Goal: Information Seeking & Learning: Learn about a topic

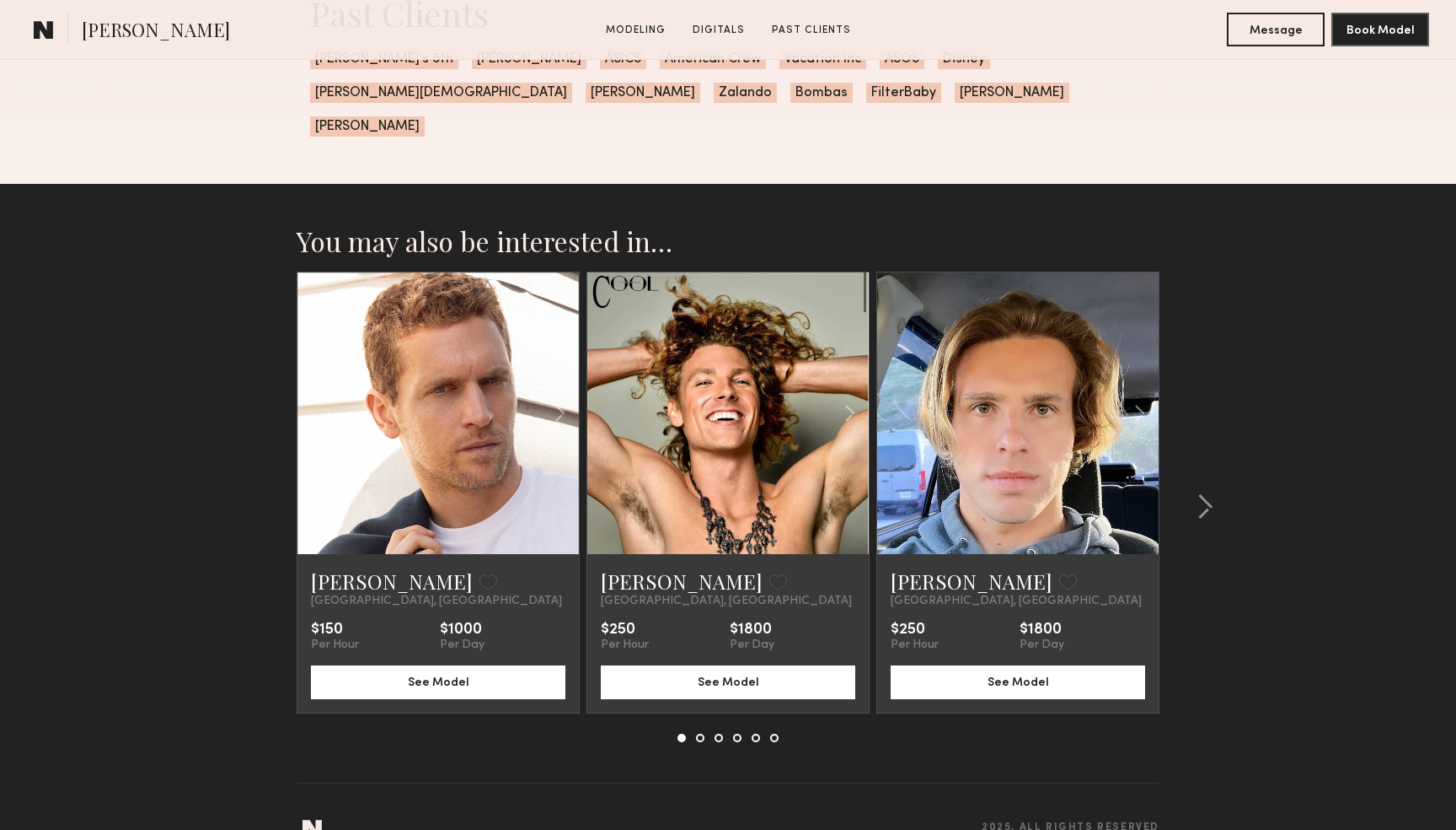
scroll to position [2470, 0]
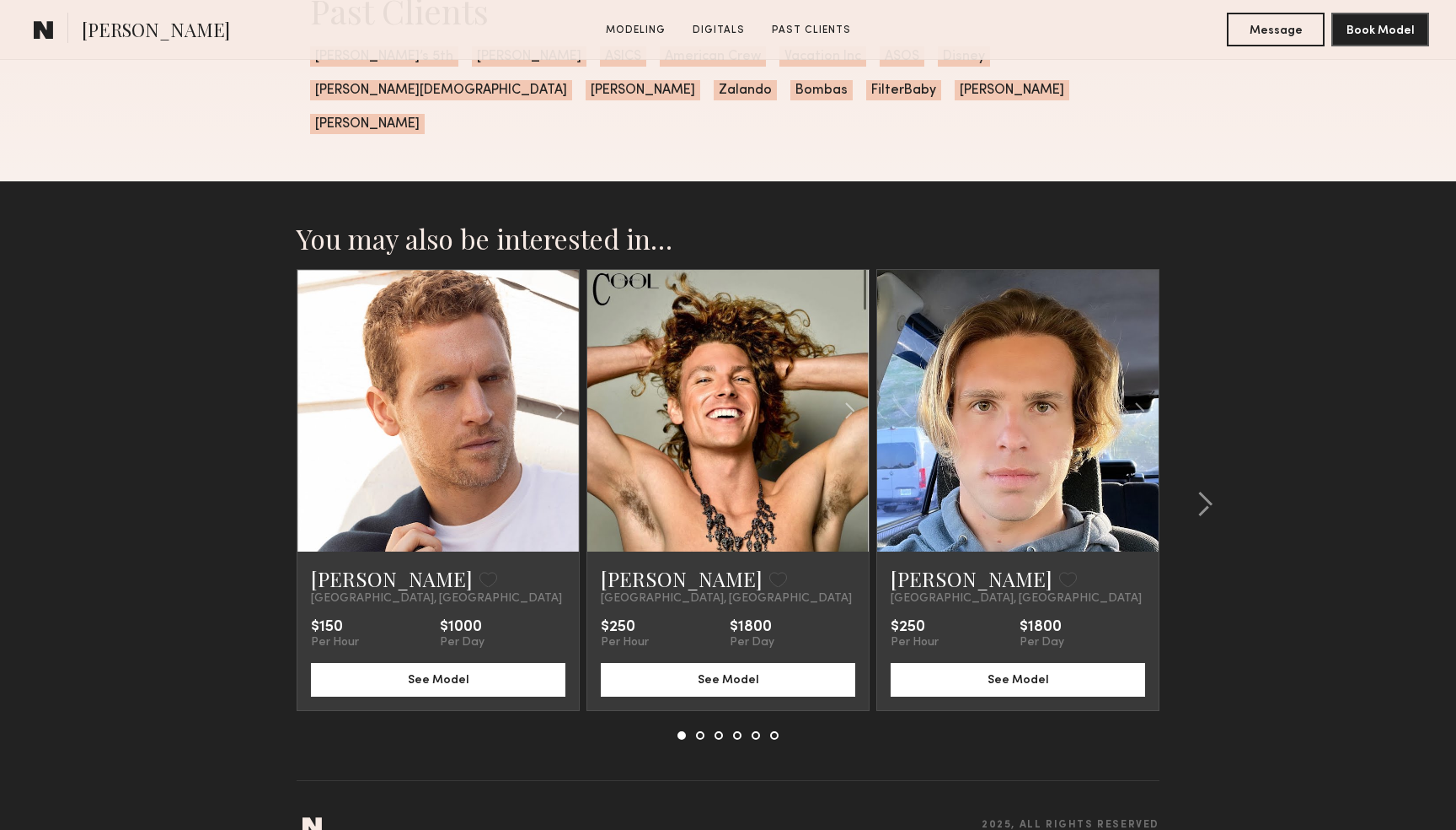
click at [480, 388] on link at bounding box center [438, 411] width 96 height 281
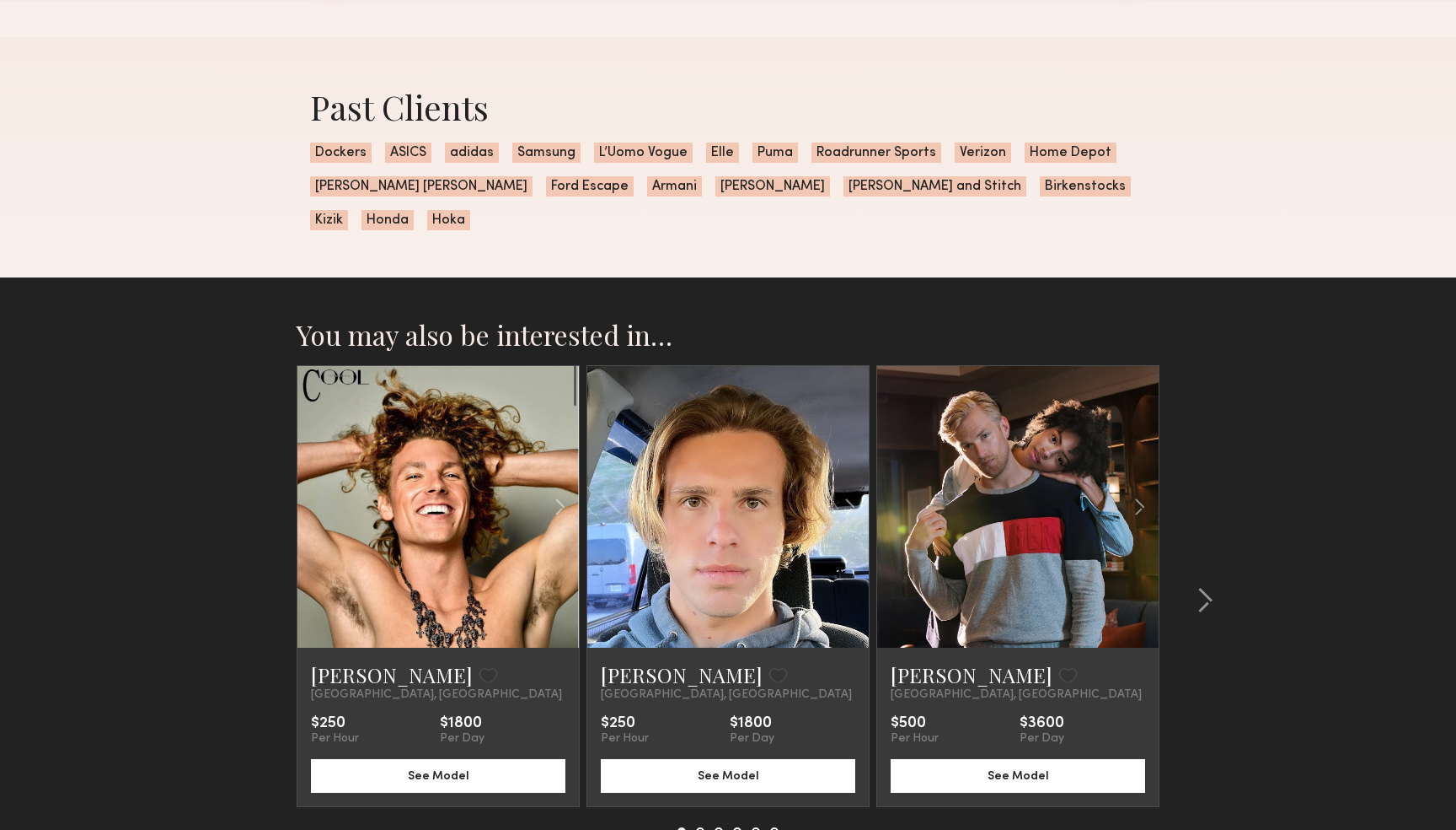
scroll to position [1650, 0]
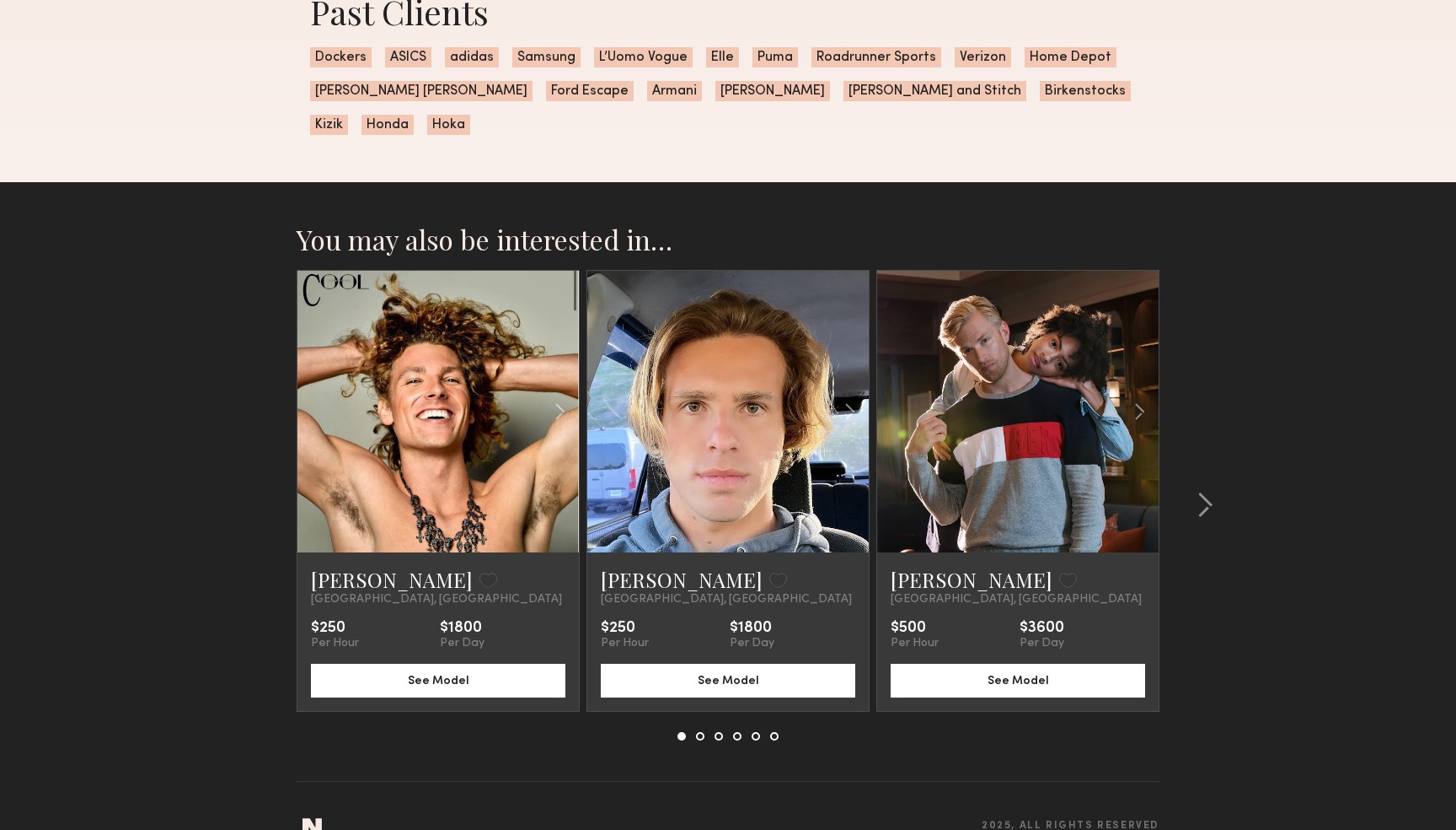
click at [984, 387] on link at bounding box center [1018, 412] width 96 height 281
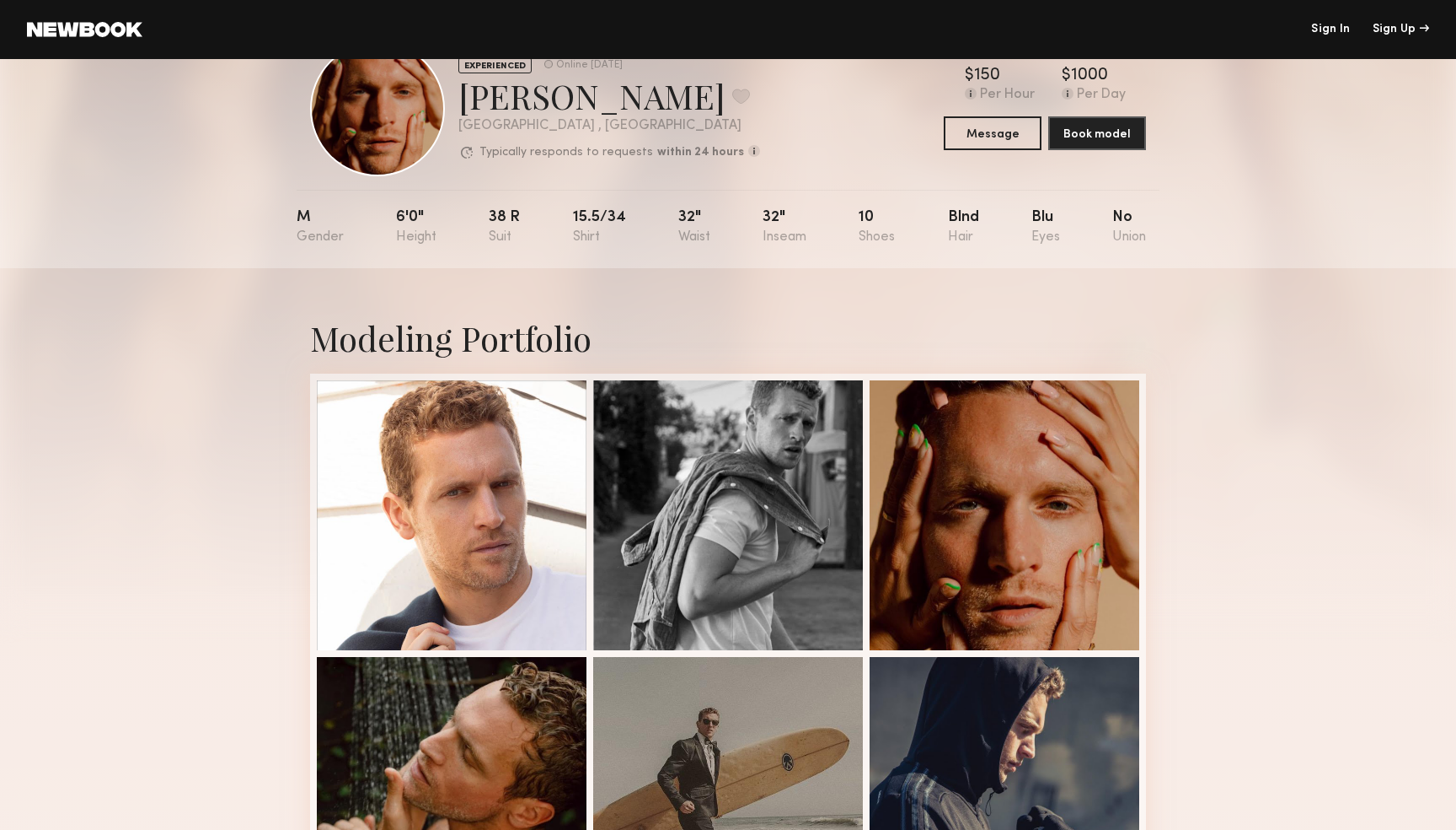
scroll to position [0, 0]
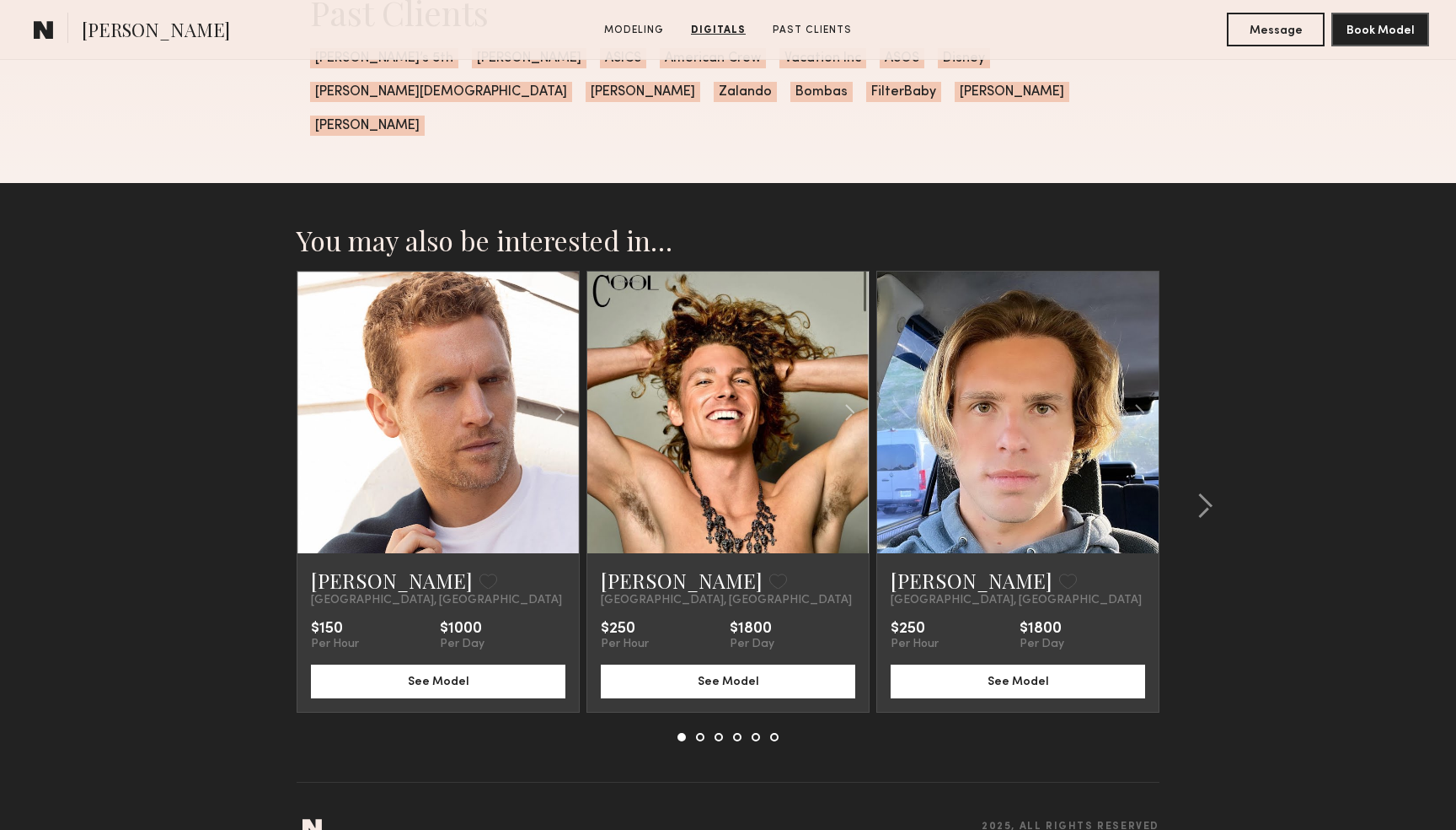
scroll to position [2470, 0]
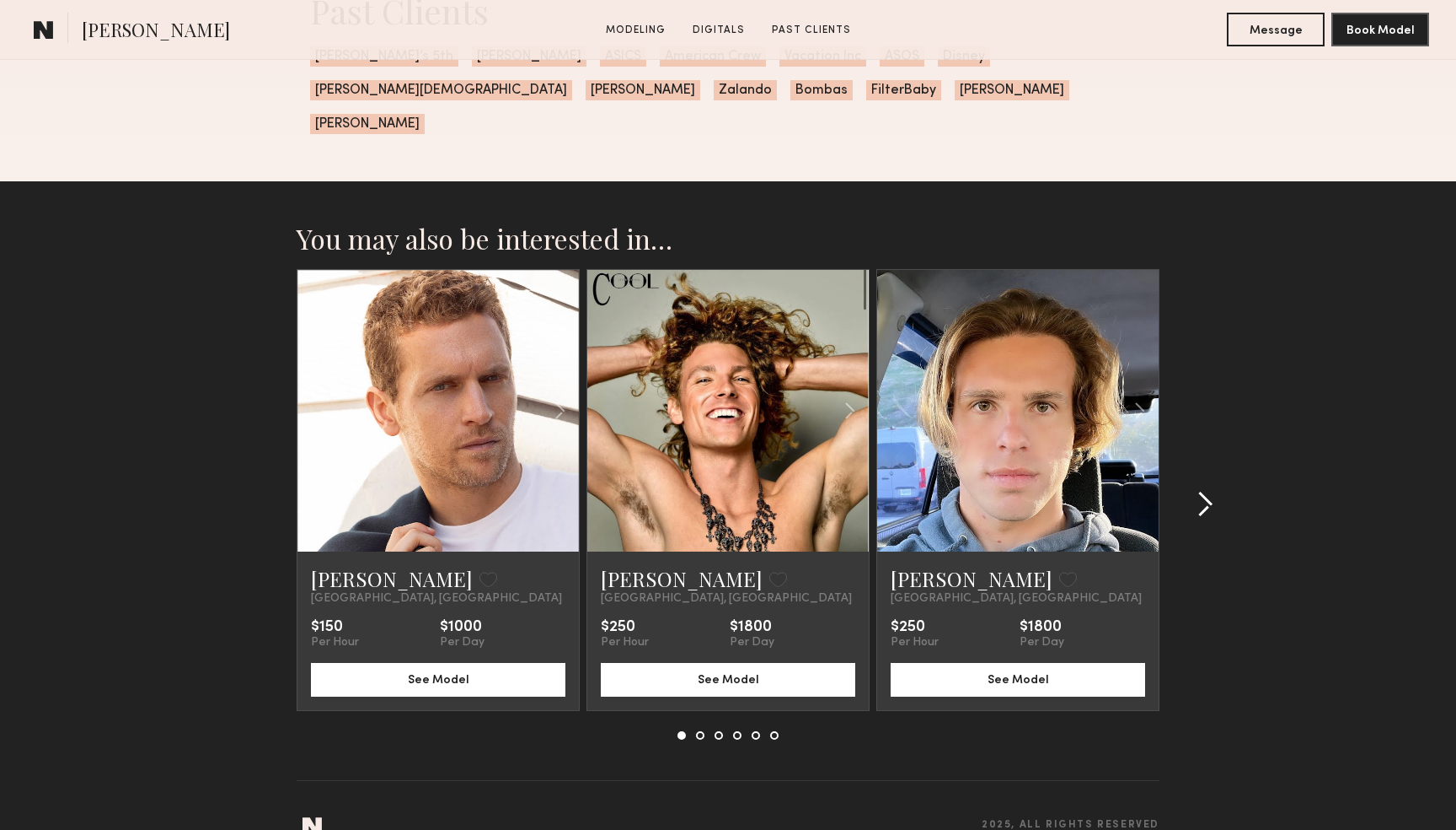
click at [1211, 490] on common-icon at bounding box center [1205, 503] width 17 height 27
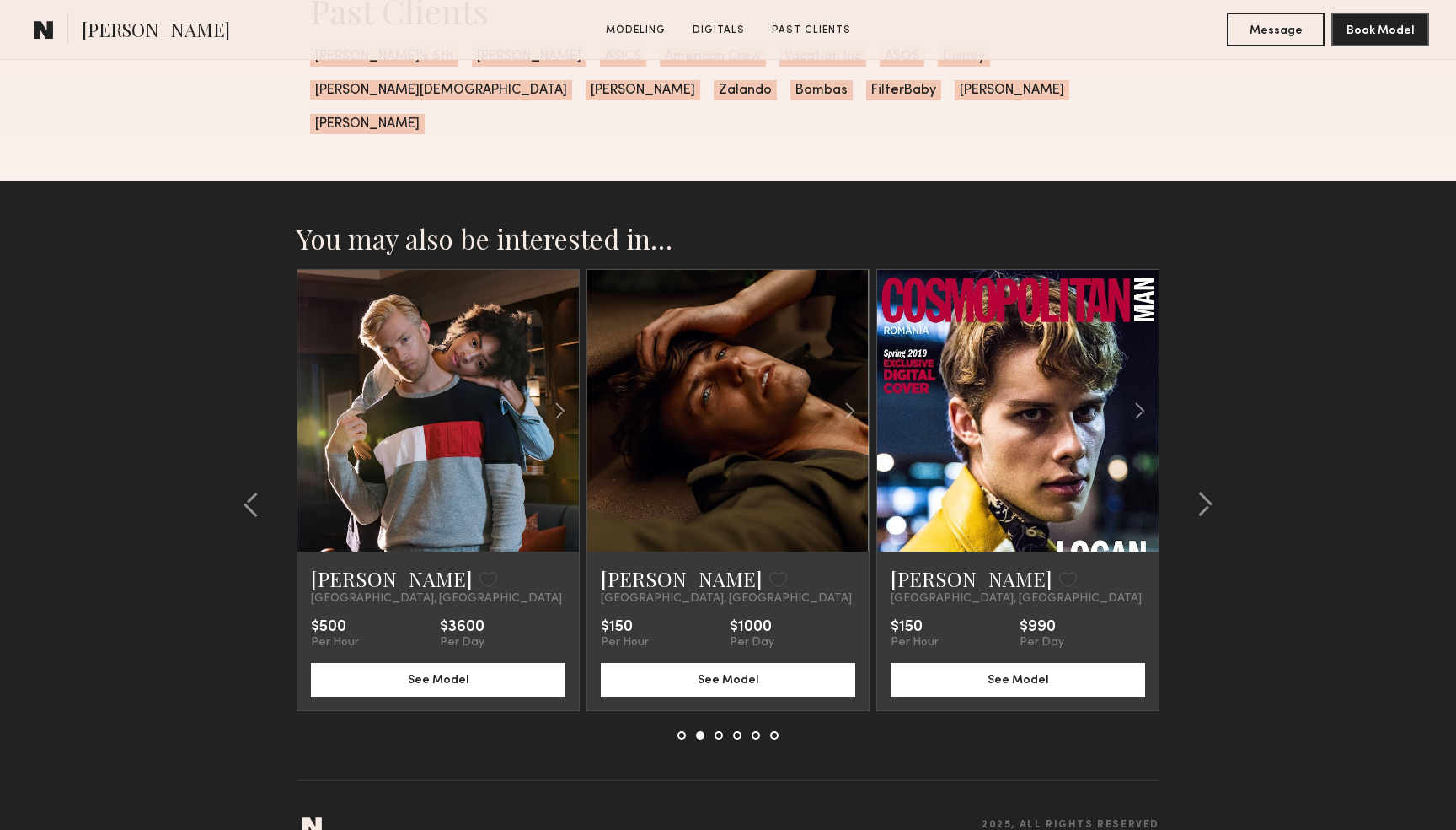
click at [757, 382] on link at bounding box center [728, 411] width 96 height 281
click at [969, 424] on div at bounding box center [1018, 411] width 281 height 281
click at [1033, 387] on link at bounding box center [1018, 411] width 96 height 281
click at [1211, 490] on common-icon at bounding box center [1205, 503] width 17 height 27
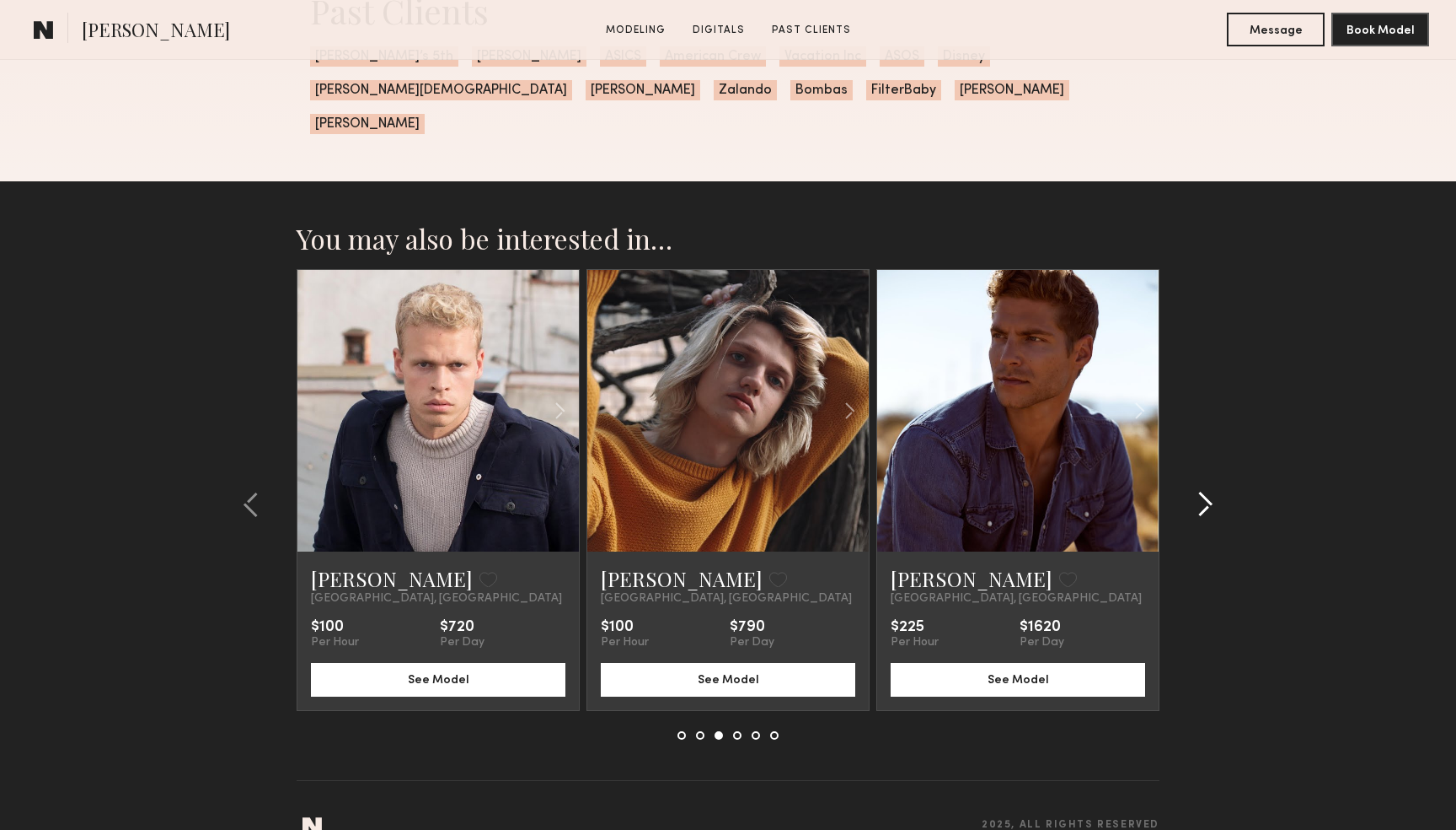
click at [1211, 490] on common-icon at bounding box center [1205, 503] width 17 height 27
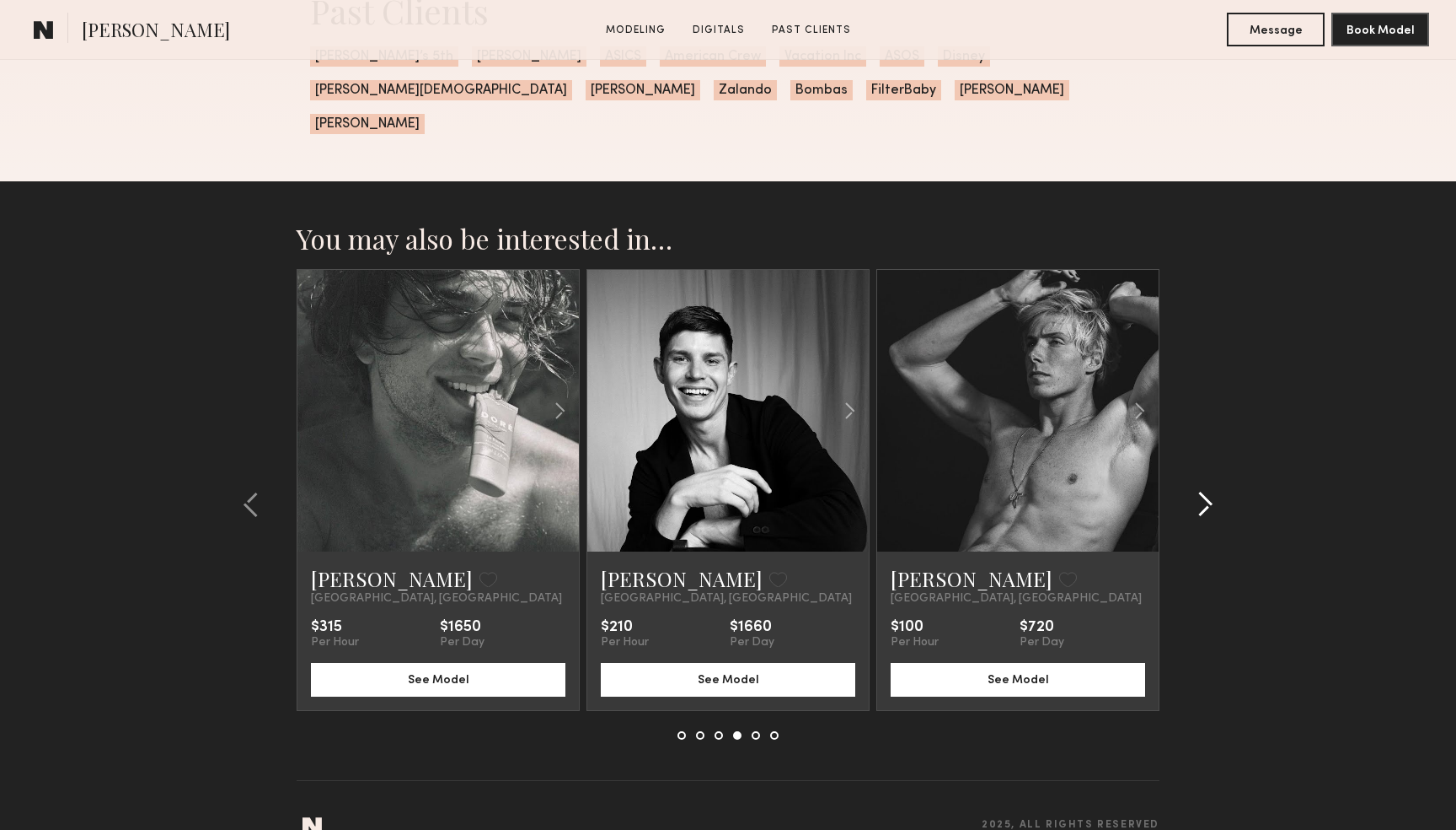
click at [1201, 490] on common-icon at bounding box center [1205, 503] width 17 height 27
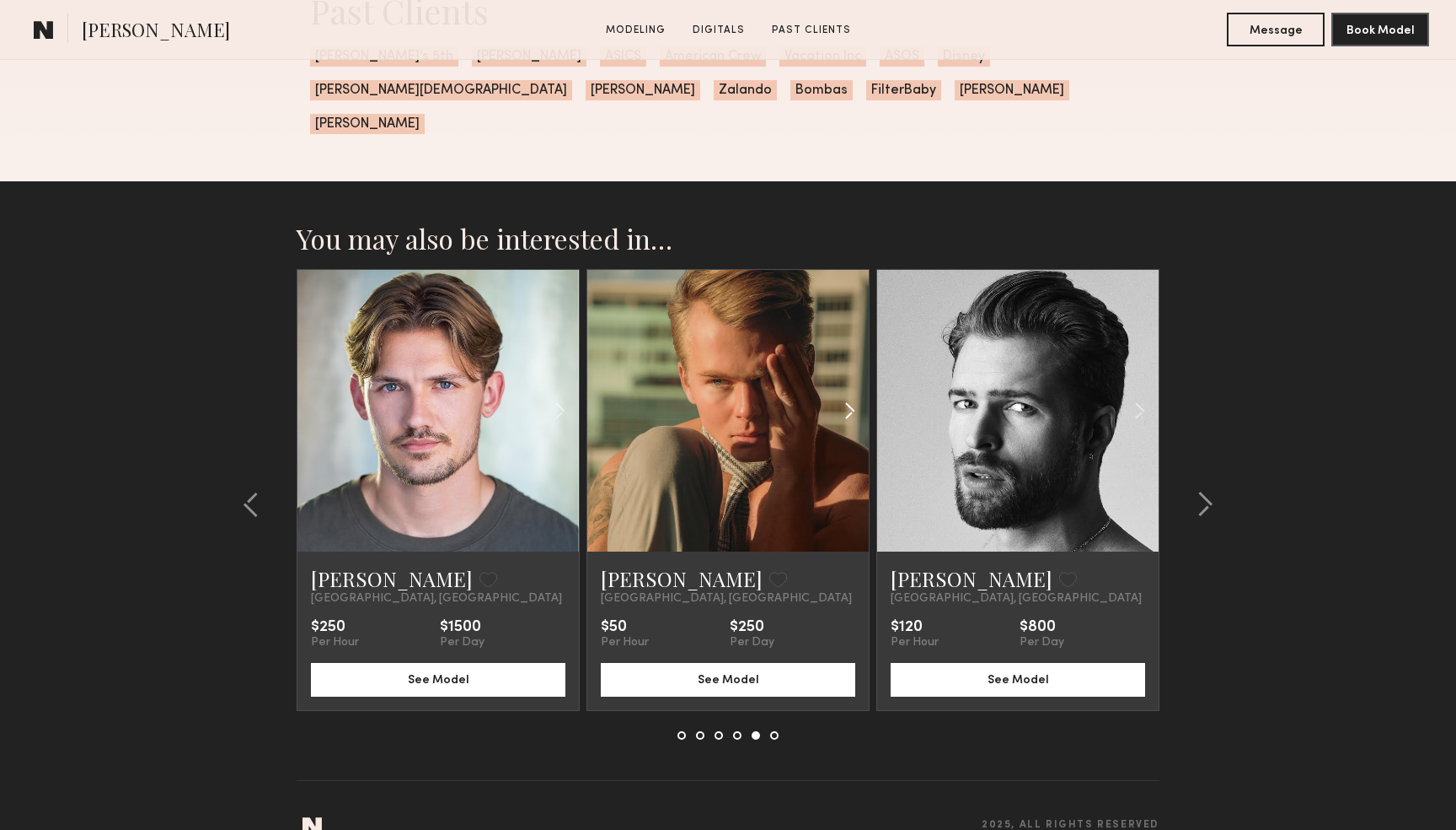
click at [848, 394] on common-icon at bounding box center [849, 410] width 25 height 32
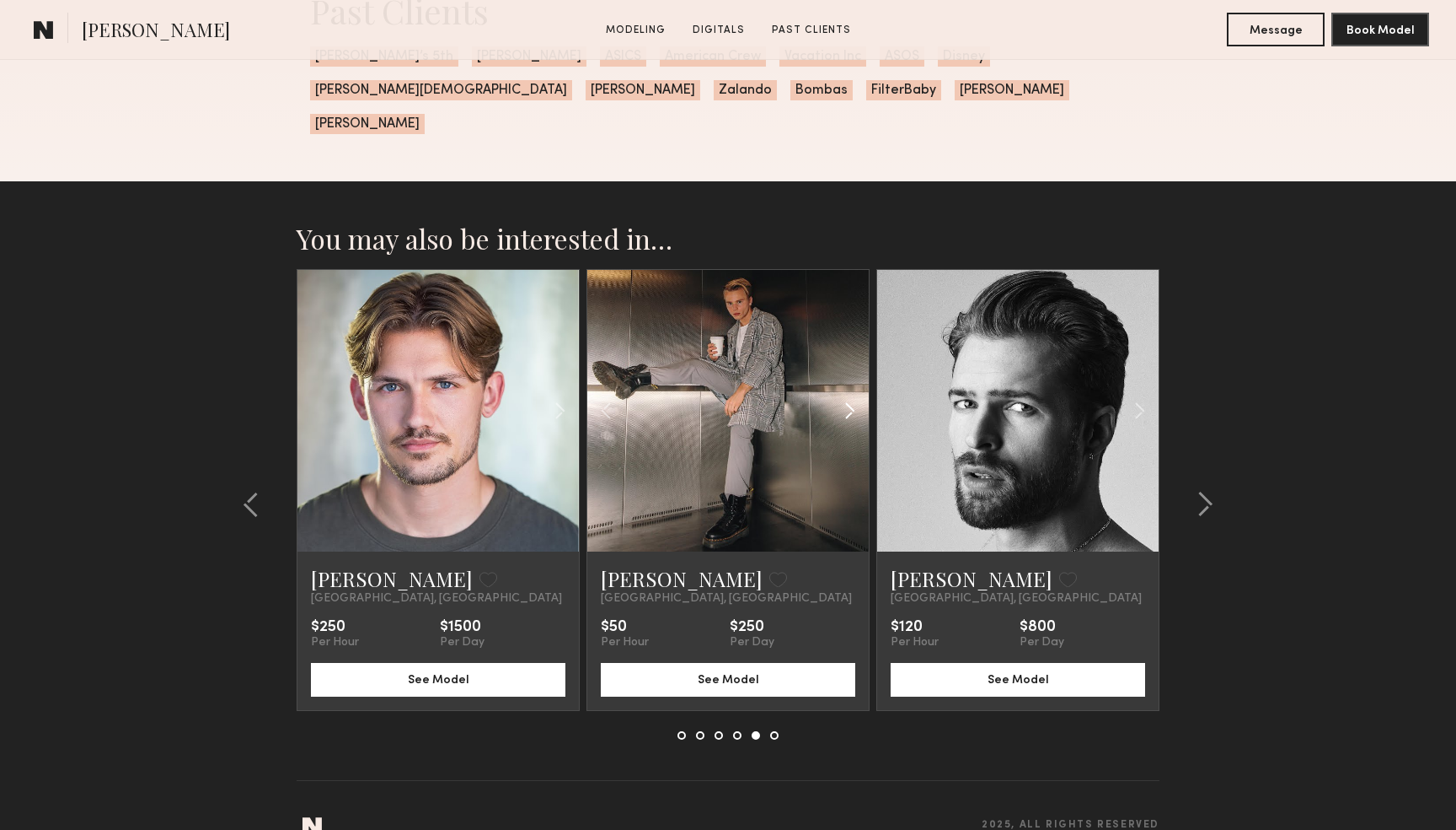
click at [848, 394] on common-icon at bounding box center [849, 410] width 25 height 32
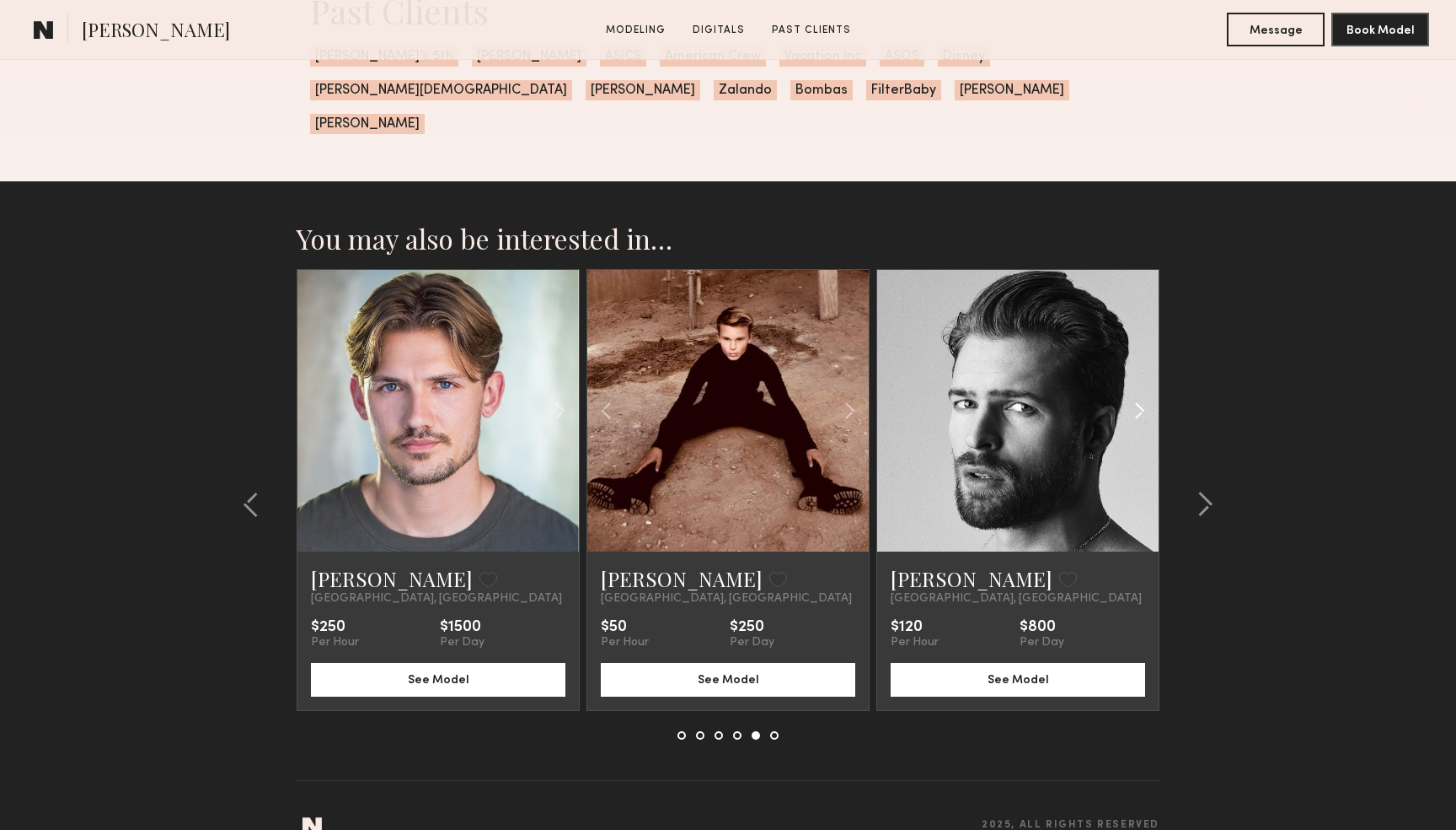
click at [1137, 394] on common-icon at bounding box center [1140, 410] width 25 height 32
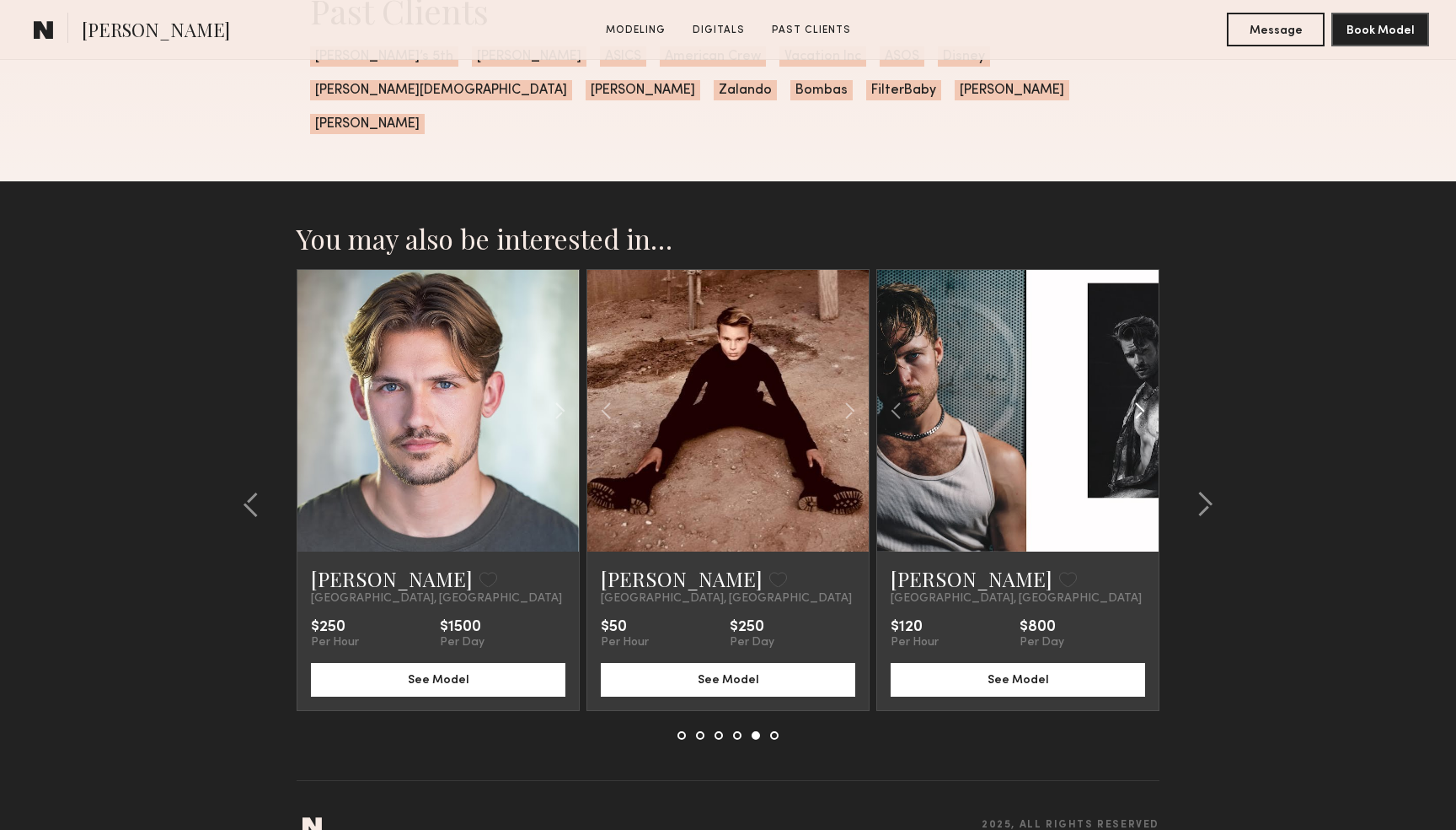
click at [1137, 394] on common-icon at bounding box center [1140, 410] width 25 height 32
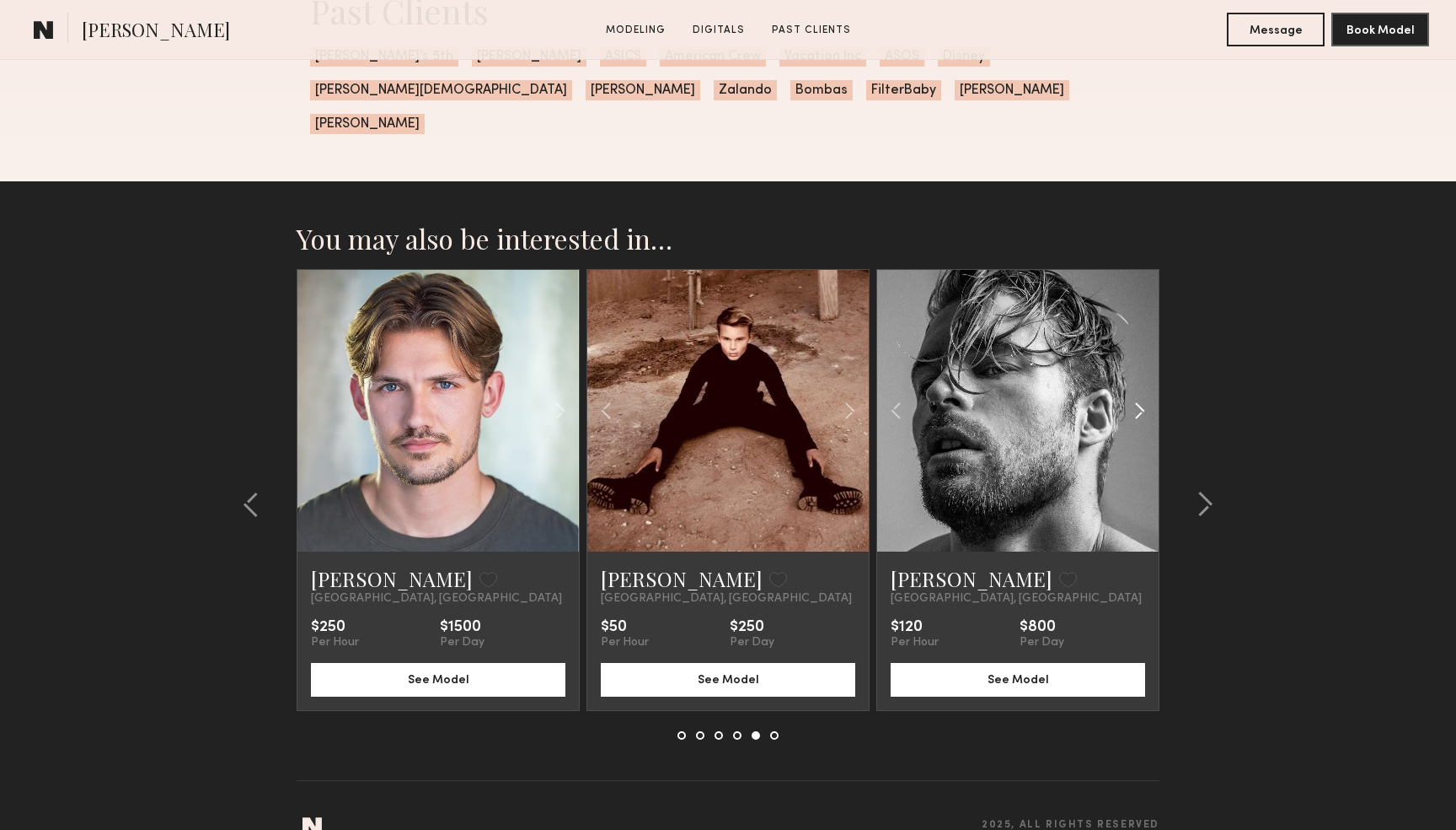
click at [1137, 394] on common-icon at bounding box center [1140, 410] width 25 height 32
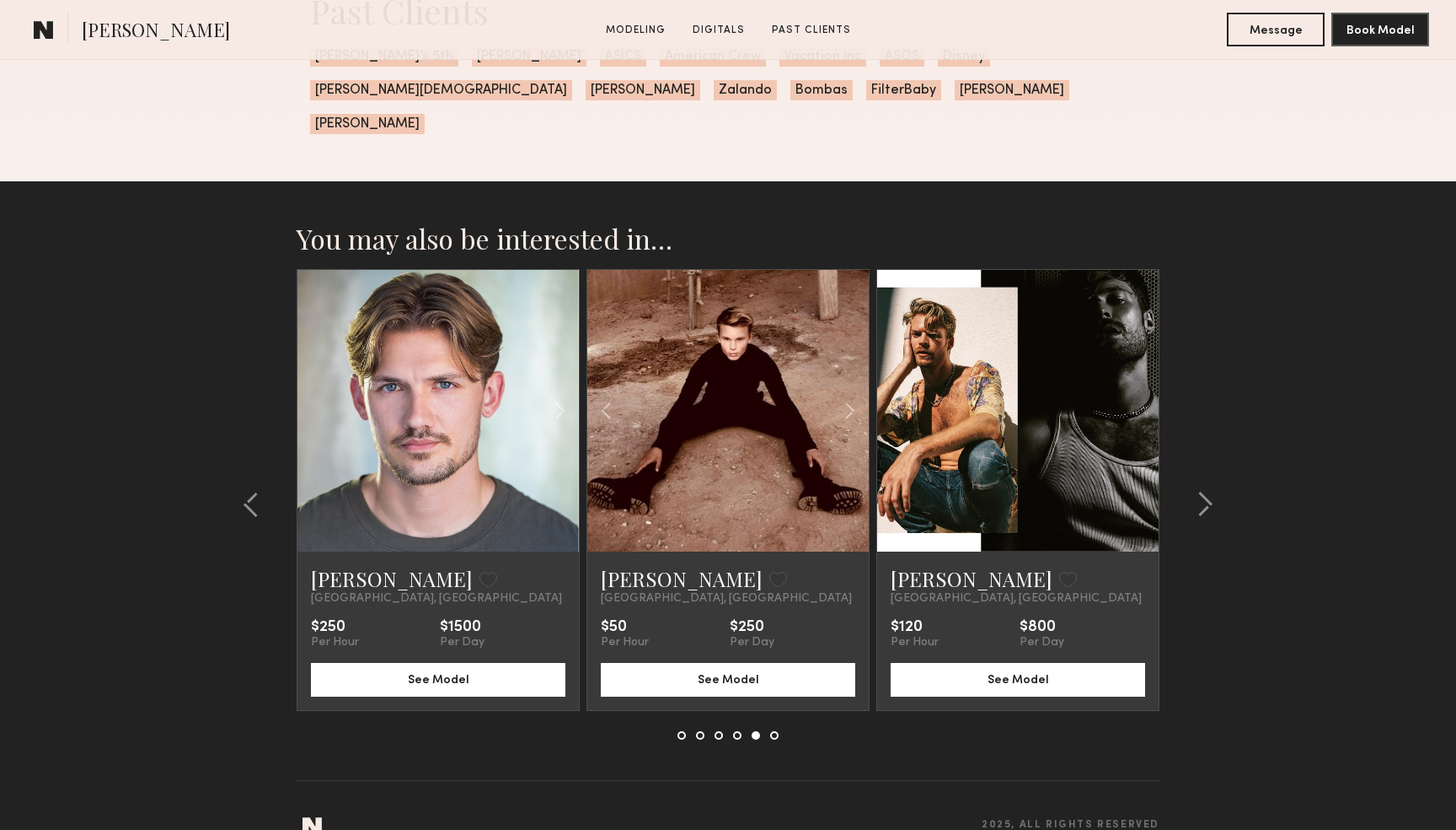
click at [1137, 372] on div at bounding box center [1018, 411] width 281 height 281
click at [1210, 490] on common-icon at bounding box center [1205, 503] width 17 height 27
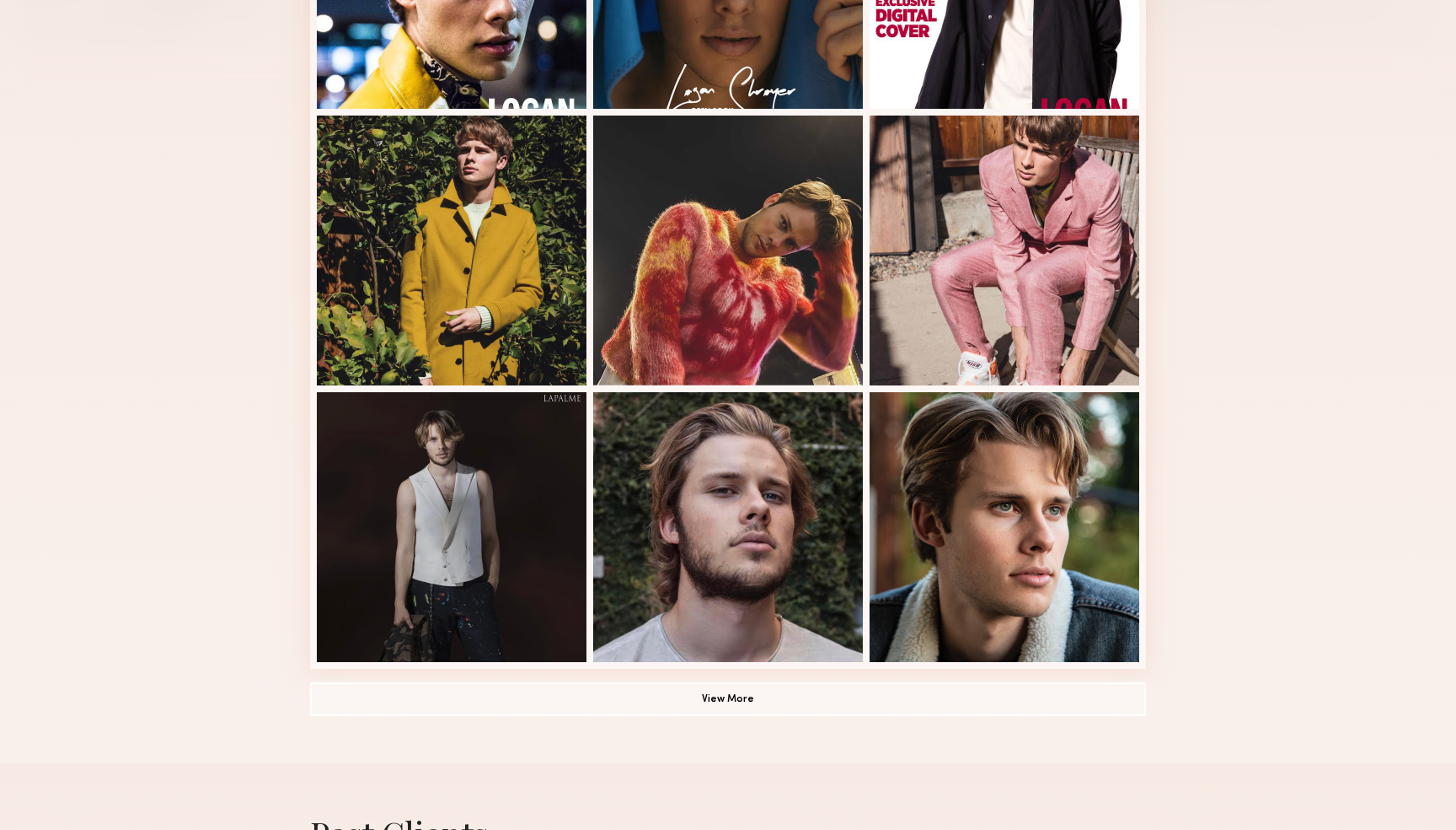
scroll to position [817, 0]
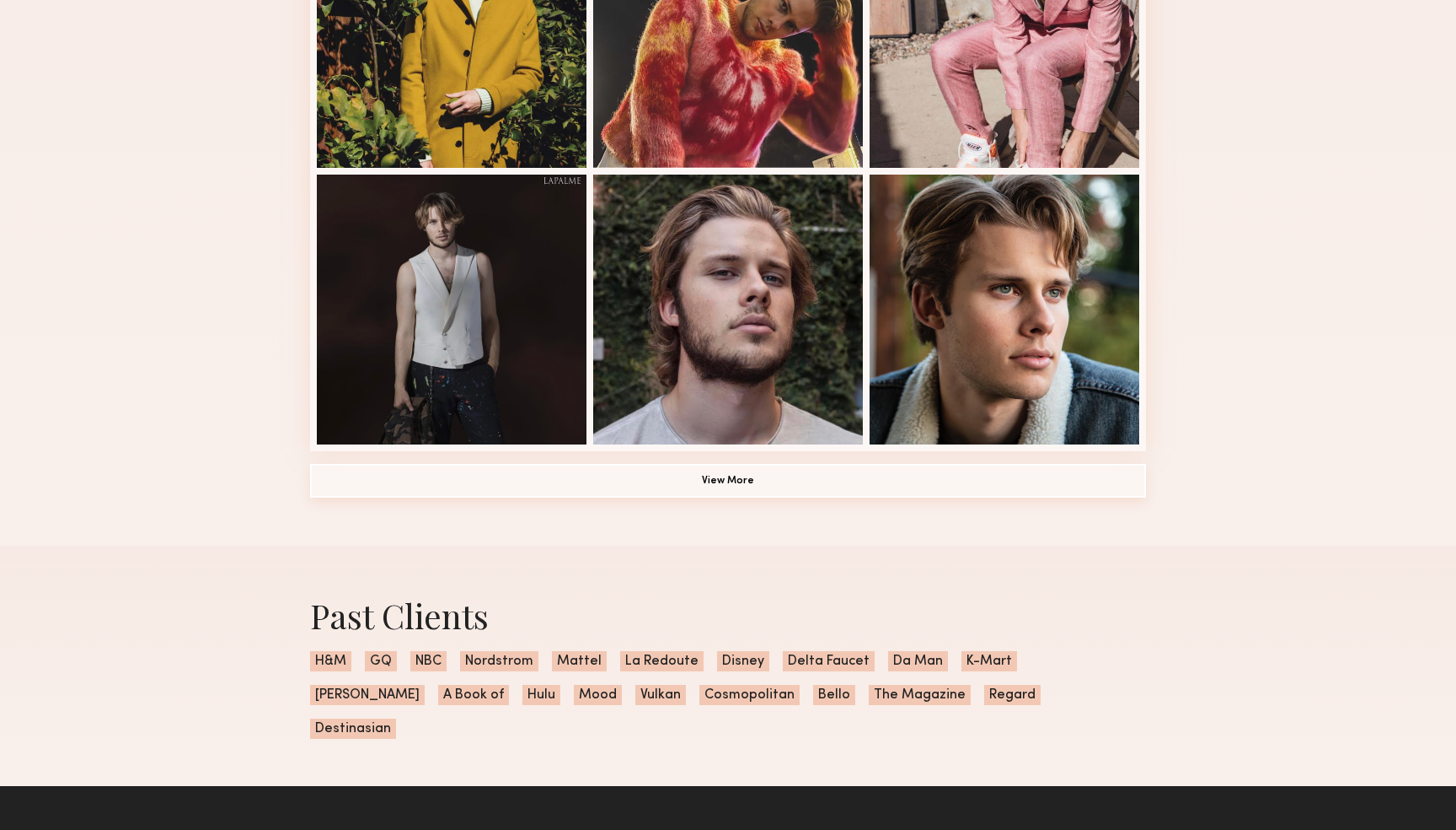
click at [740, 476] on button "View More" at bounding box center [728, 480] width 836 height 33
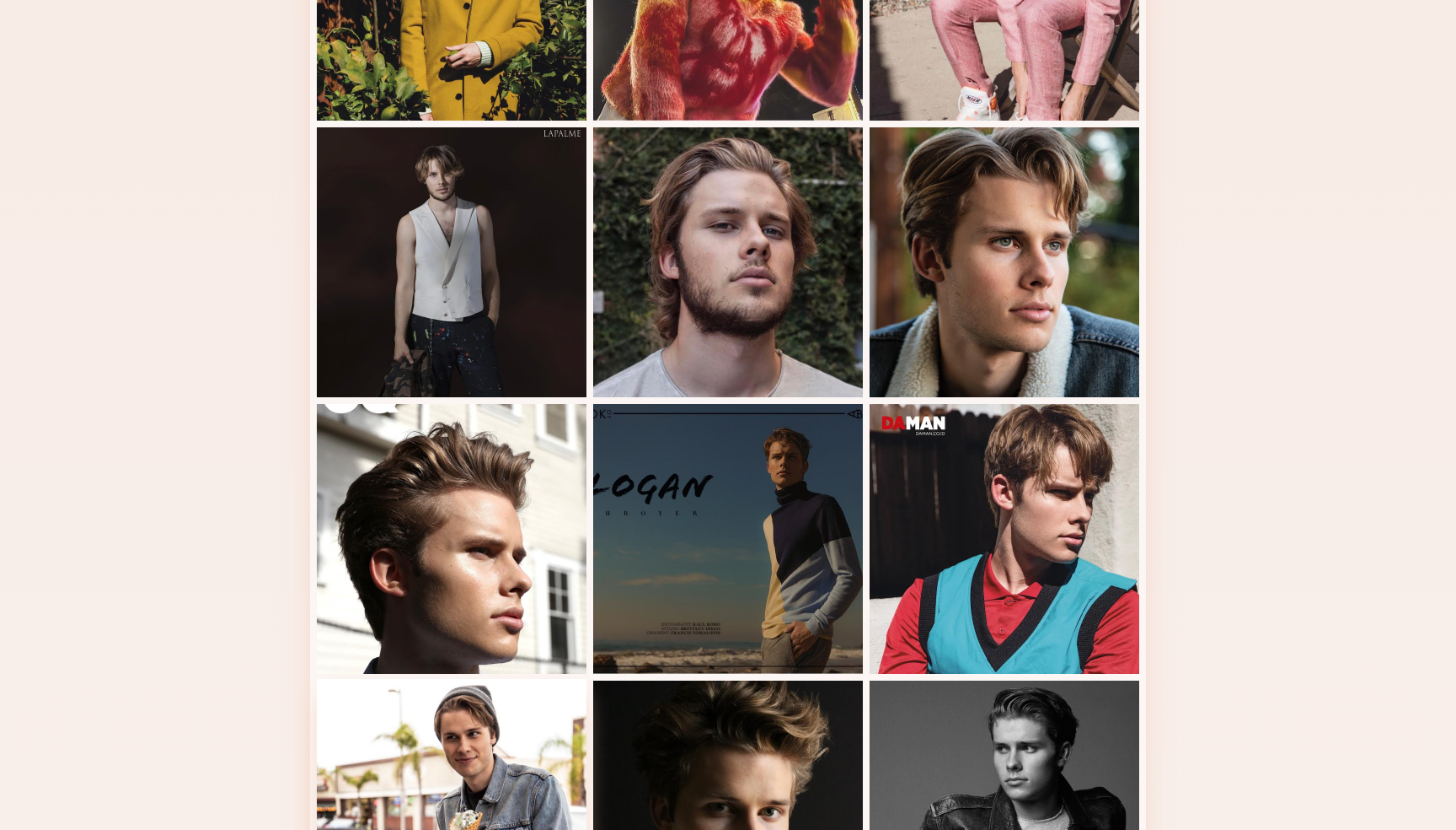
scroll to position [0, 0]
